Goal: Information Seeking & Learning: Learn about a topic

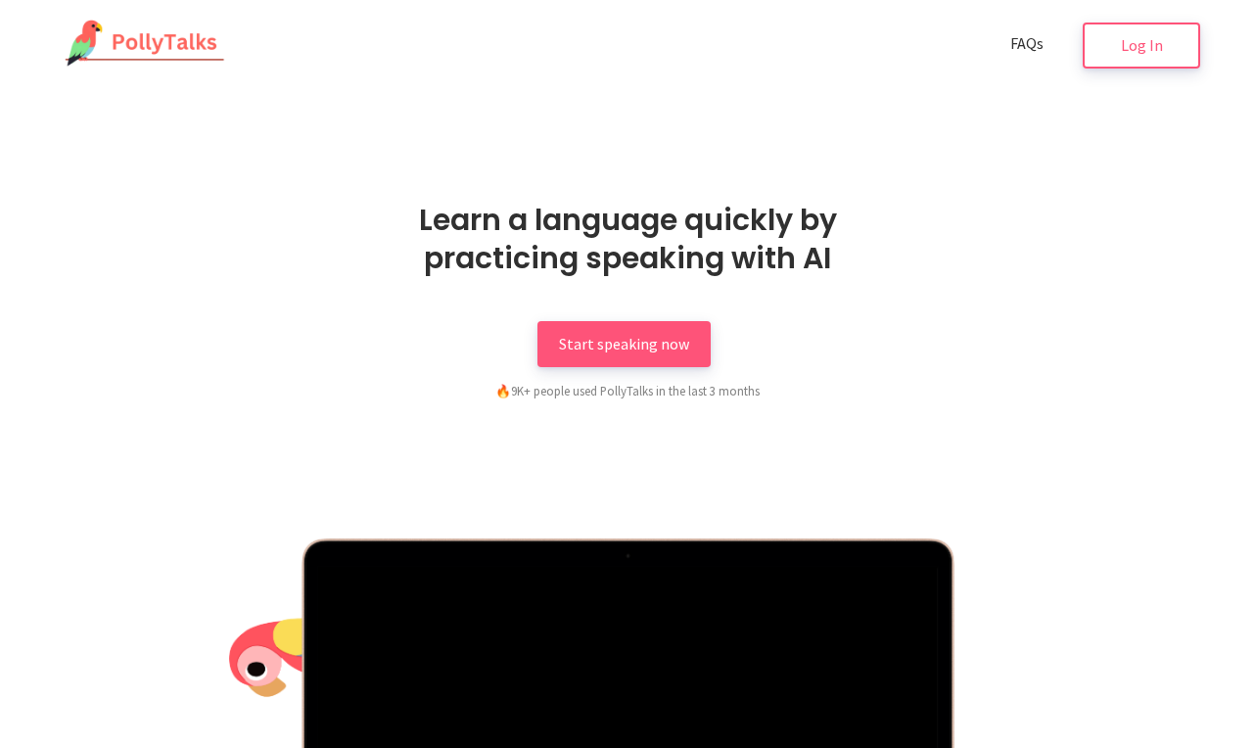
click at [1013, 43] on span "FAQs" at bounding box center [1027, 43] width 33 height 20
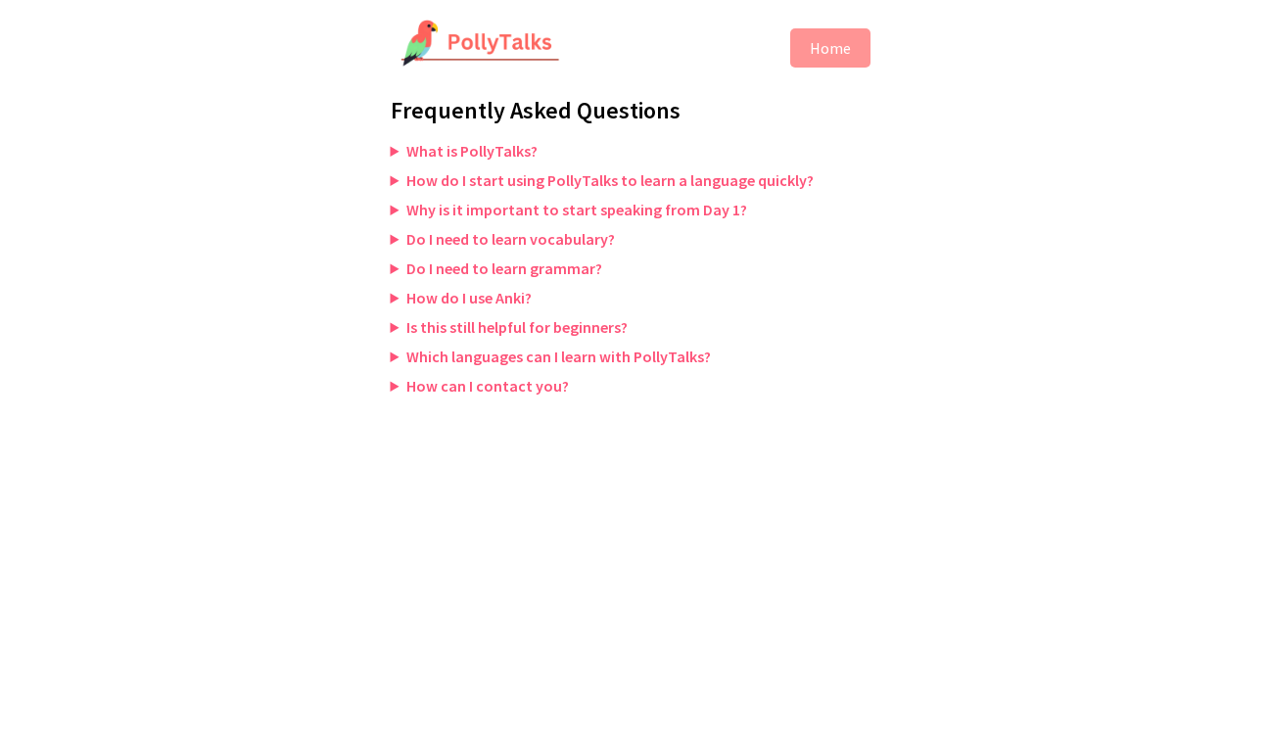
click at [393, 355] on summary "Which languages can I learn with PollyTalks?" at bounding box center [636, 357] width 490 height 20
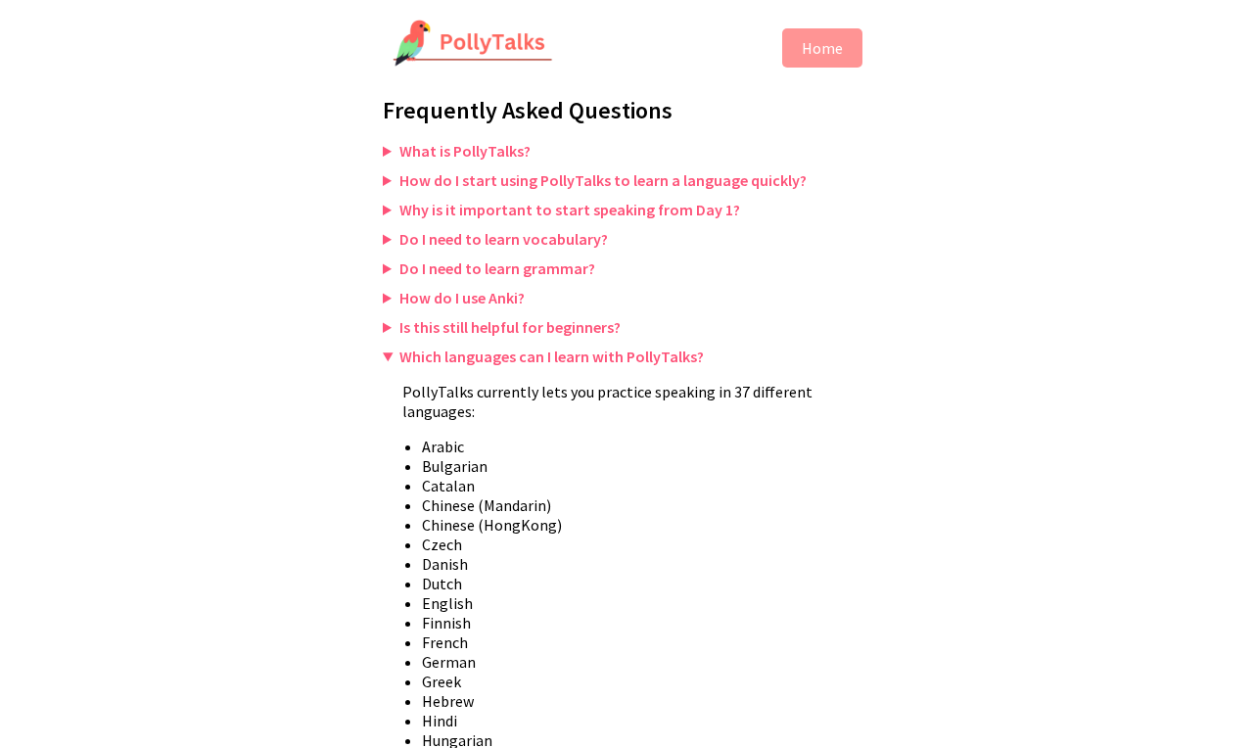
click at [386, 358] on summary "Which languages can I learn with PollyTalks?" at bounding box center [628, 357] width 490 height 20
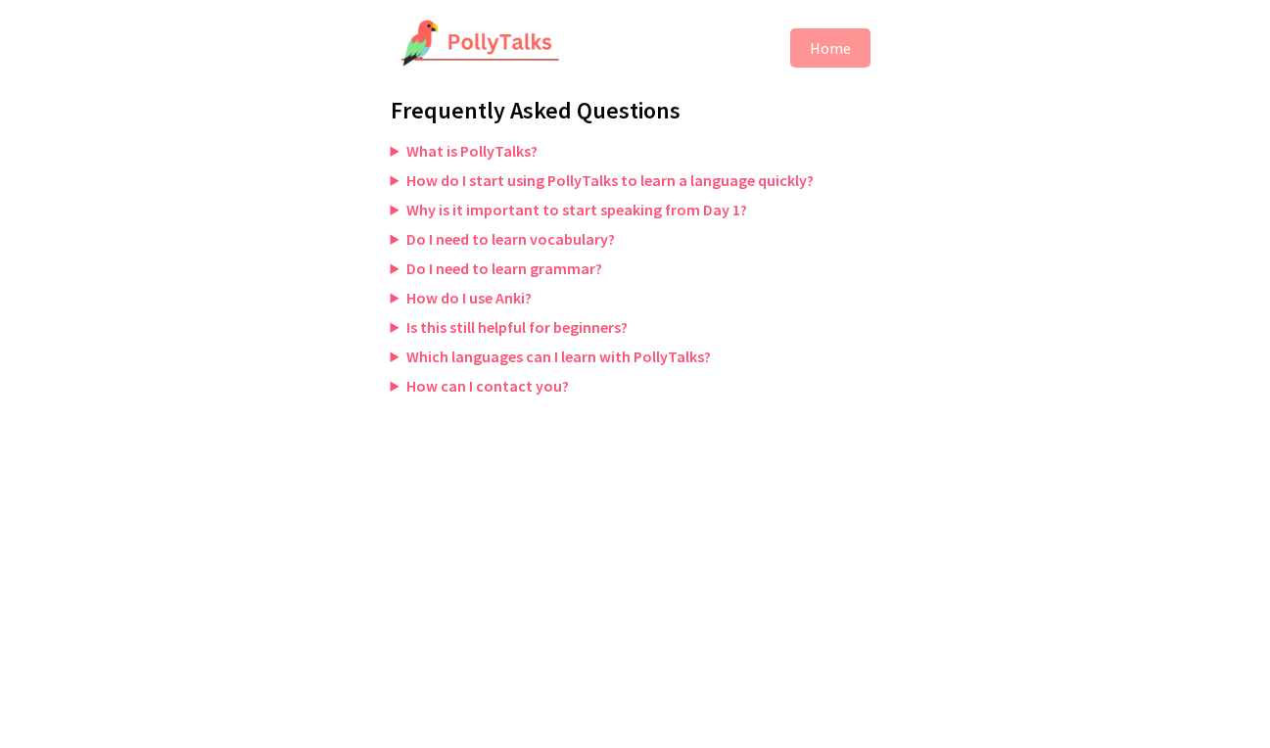
click at [392, 330] on summary "Is this still helpful for beginners?" at bounding box center [636, 327] width 490 height 20
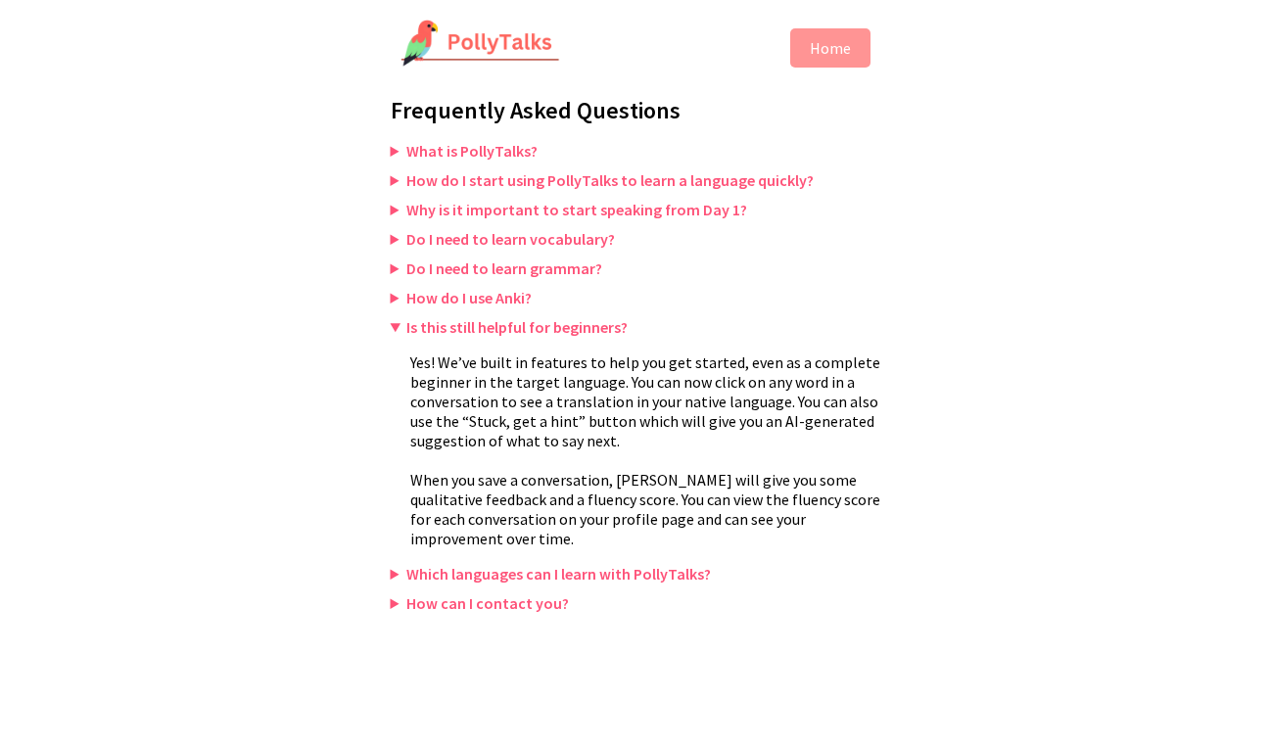
click at [399, 333] on summary "Is this still helpful for beginners?" at bounding box center [636, 327] width 490 height 20
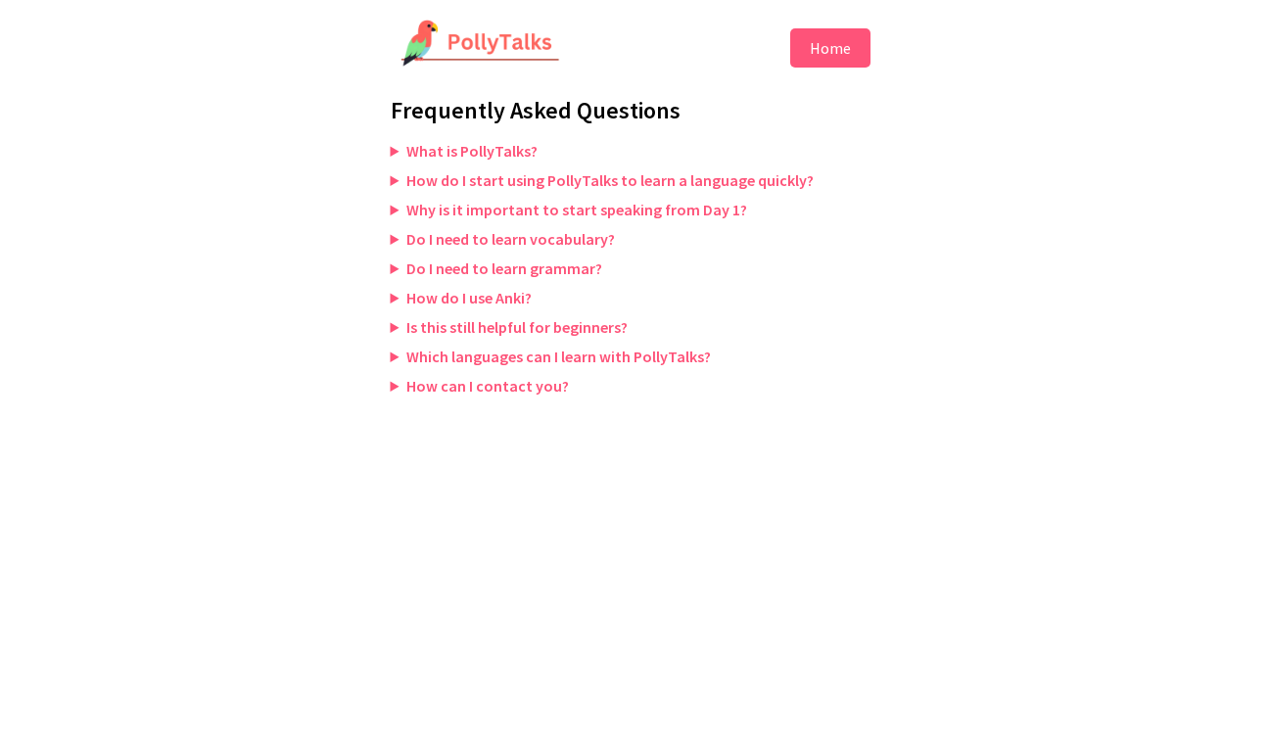
click at [839, 53] on button "Home" at bounding box center [830, 47] width 80 height 39
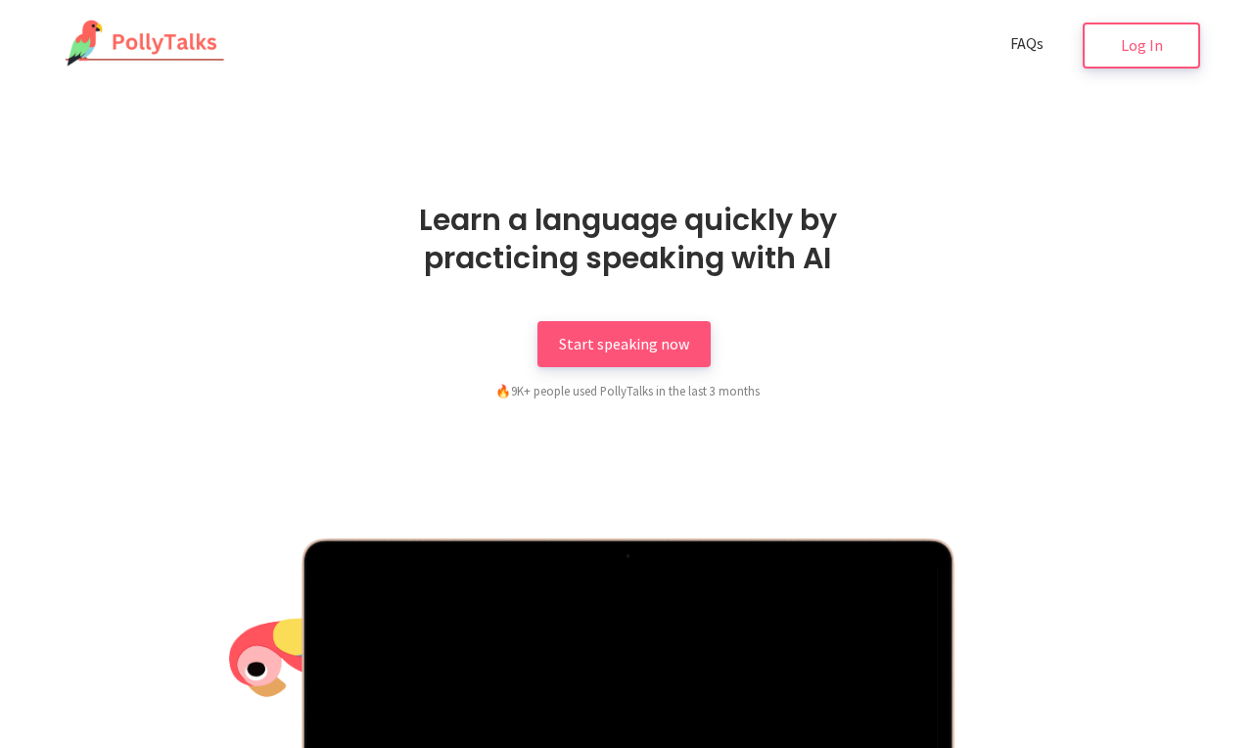
click at [1037, 41] on span "FAQs" at bounding box center [1027, 43] width 33 height 20
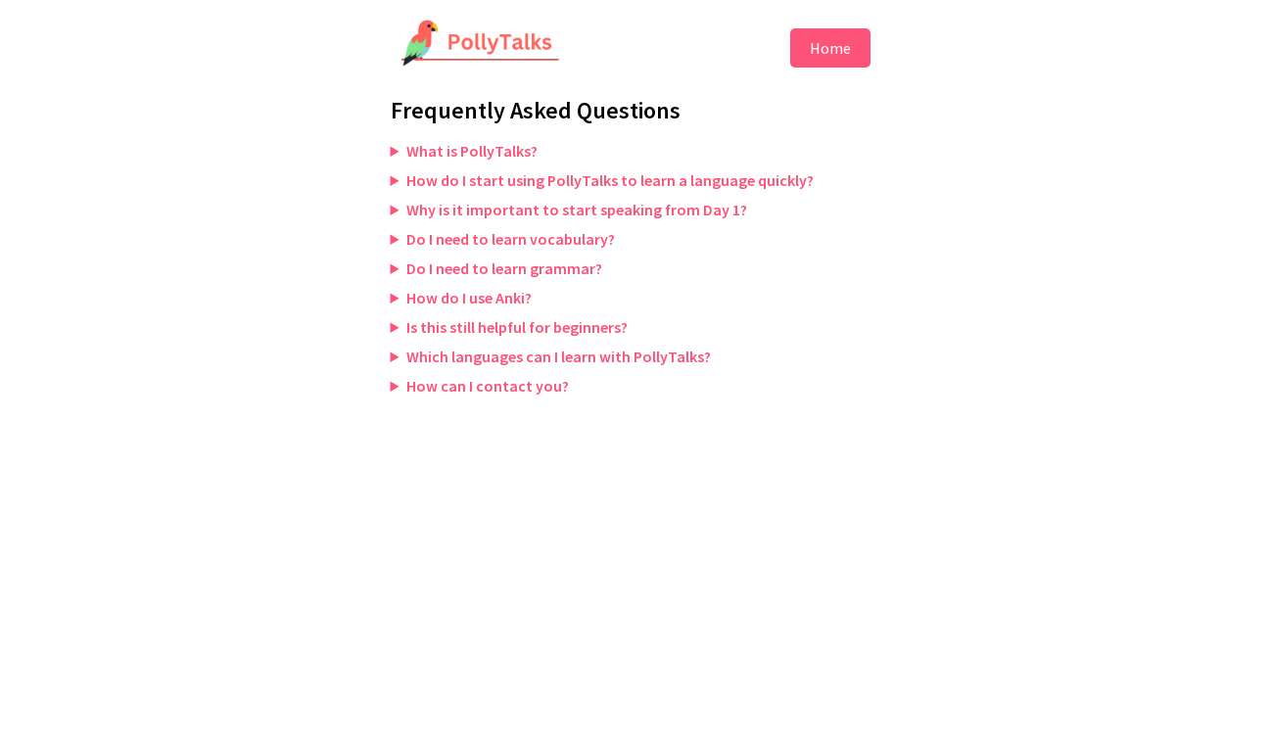
click at [833, 46] on button "Home" at bounding box center [830, 47] width 80 height 39
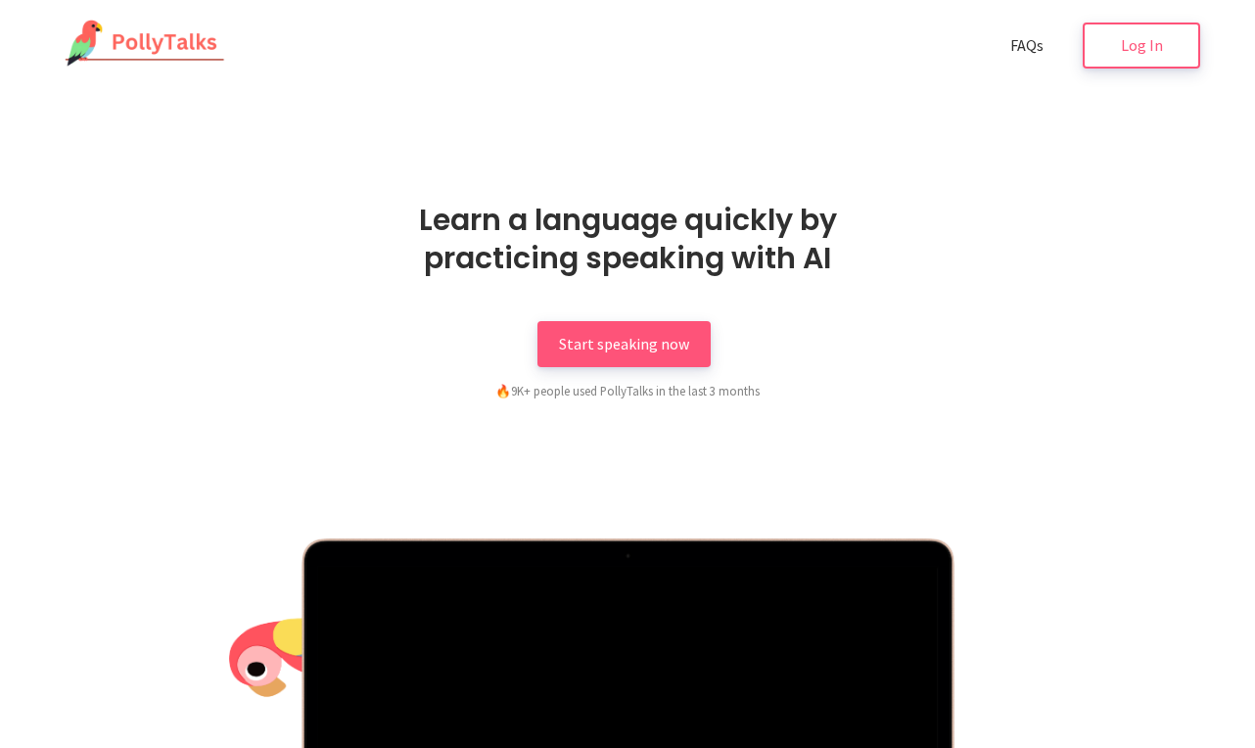
click at [118, 47] on img at bounding box center [140, 44] width 170 height 49
click at [679, 341] on span "Start speaking now" at bounding box center [624, 342] width 130 height 20
